Goal: Find contact information: Find contact information

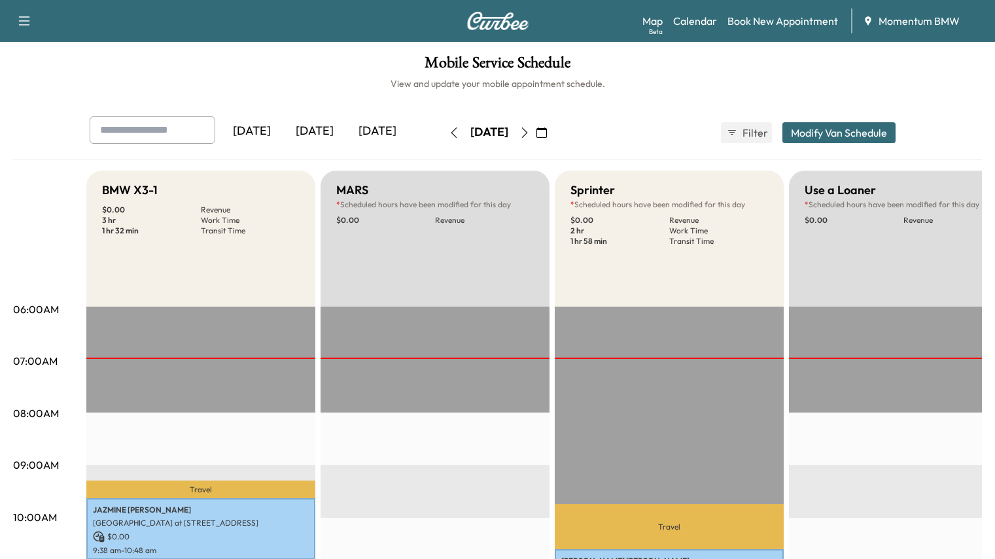
scroll to position [262, 0]
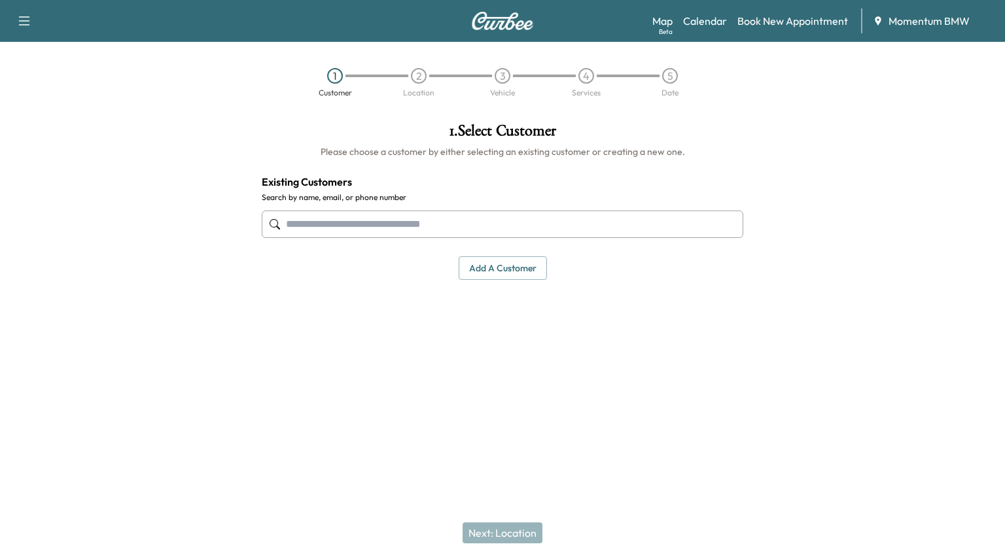
click at [714, 26] on link "Calendar" at bounding box center [705, 21] width 44 height 16
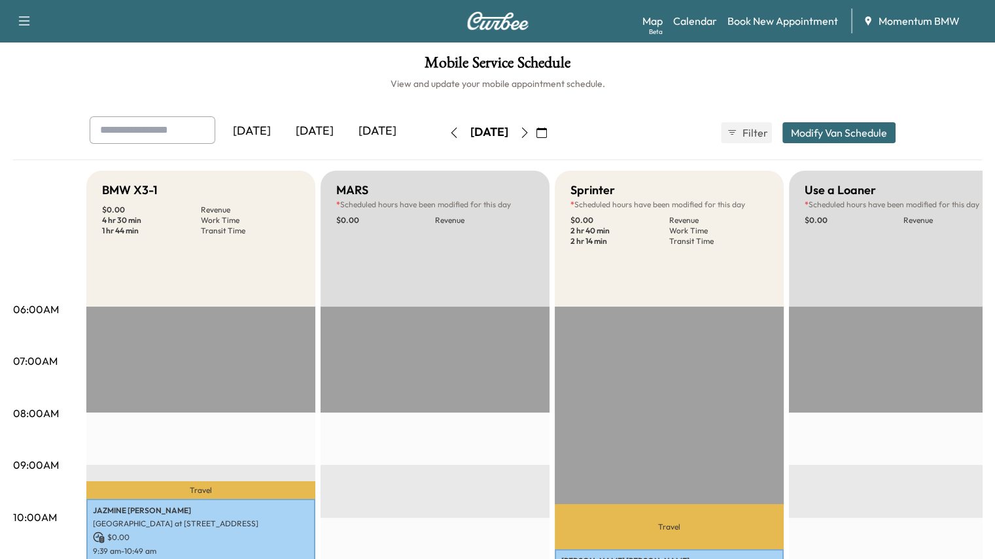
click at [449, 132] on icon "button" at bounding box center [454, 133] width 10 height 10
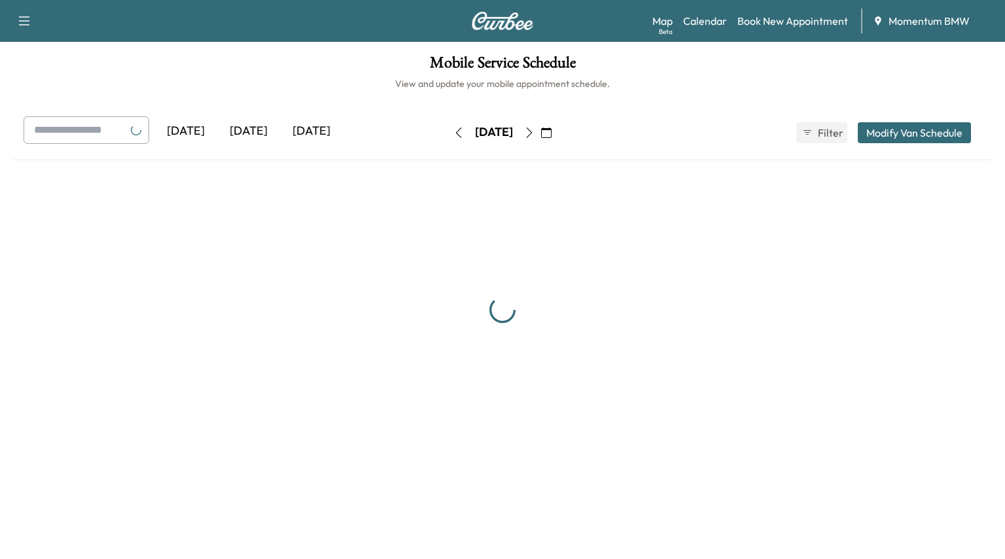
click at [453, 132] on icon "button" at bounding box center [458, 133] width 10 height 10
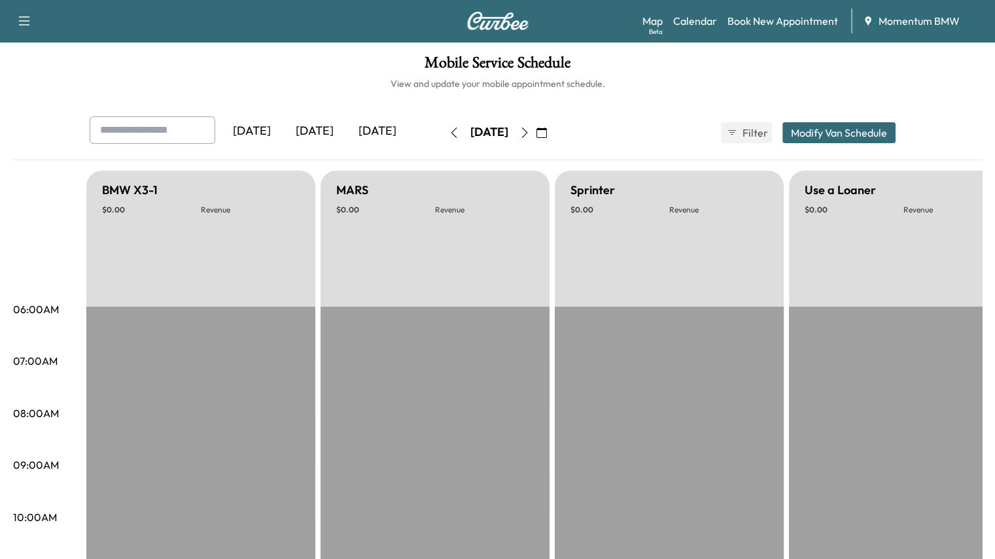
click at [449, 133] on icon "button" at bounding box center [454, 133] width 10 height 10
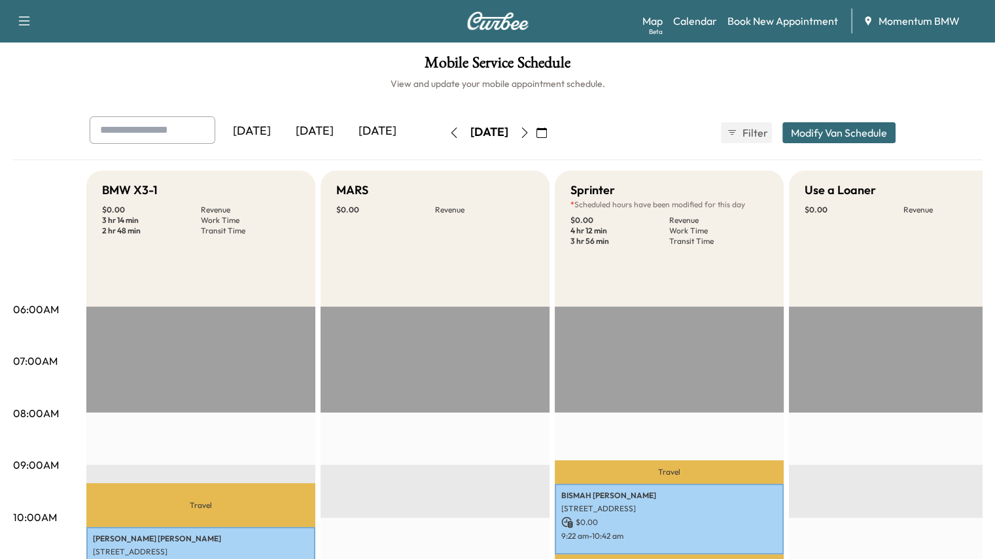
click at [451, 128] on icon "button" at bounding box center [454, 133] width 6 height 10
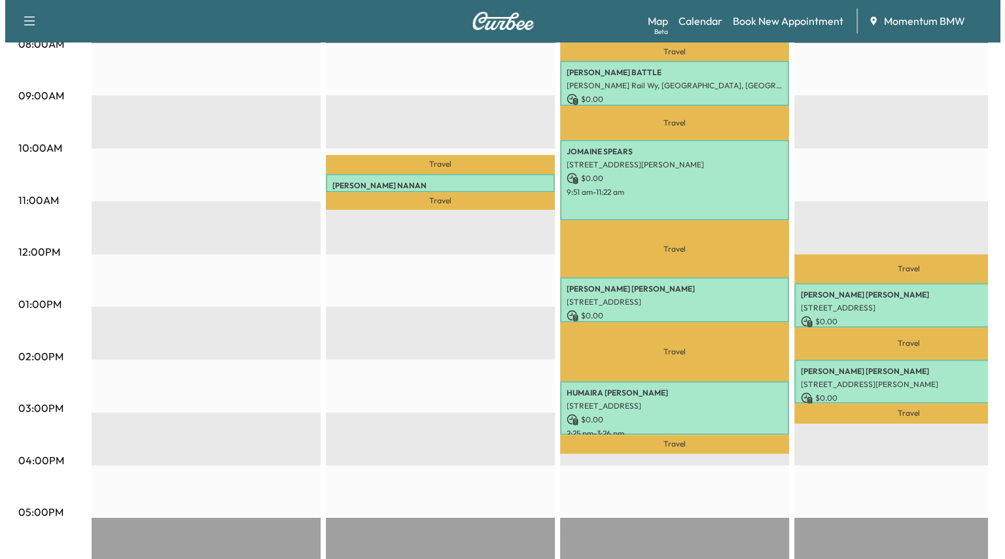
scroll to position [393, 0]
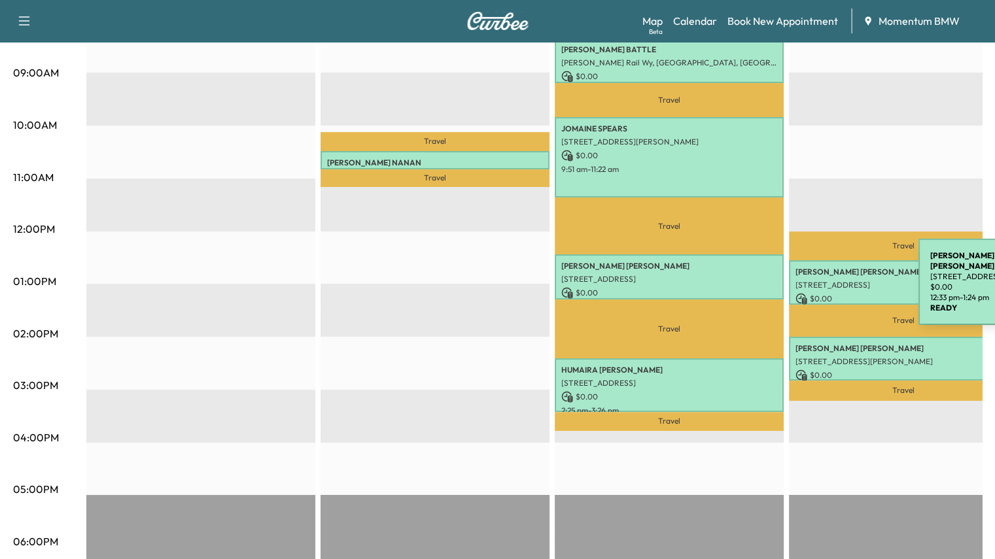
click at [821, 285] on p "306 Wood Loop St, Houston, TX 77015, USA" at bounding box center [904, 285] width 216 height 10
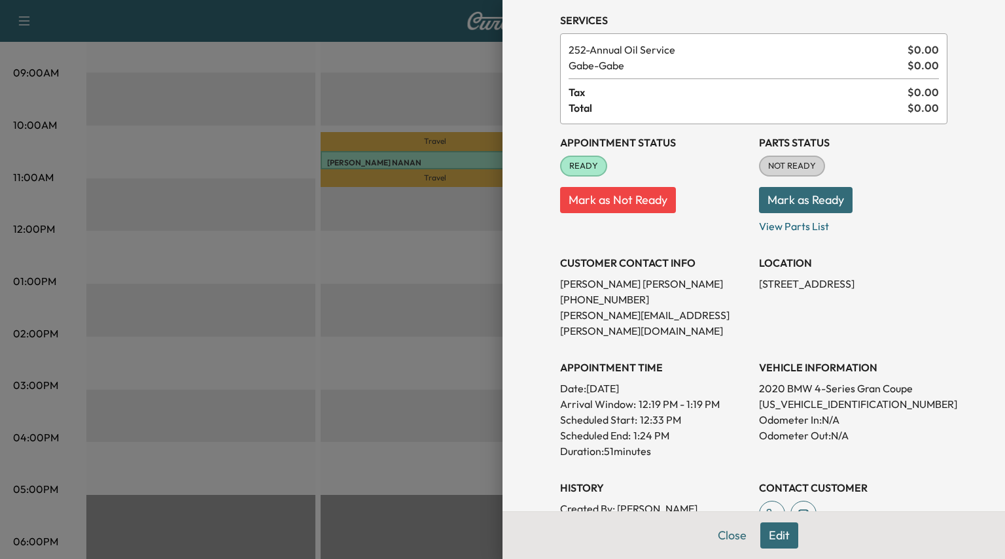
scroll to position [196, 0]
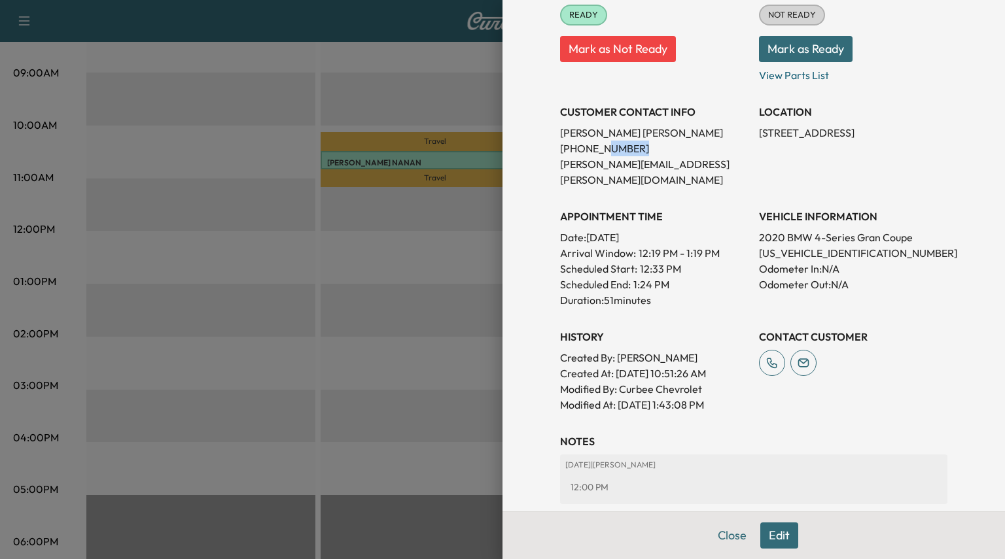
drag, startPoint x: 620, startPoint y: 150, endPoint x: 588, endPoint y: 149, distance: 32.8
click at [588, 149] on p "(832) 407-5327" at bounding box center [654, 149] width 188 height 16
drag, startPoint x: 859, startPoint y: 232, endPoint x: 747, endPoint y: 236, distance: 112.0
click at [747, 236] on div "Appointment Status READY Mark as Not Ready Parts Status NOT READY Mark as Ready…" at bounding box center [753, 193] width 387 height 440
copy p "WBA4J5C0XLBU79234"
